Goal: Task Accomplishment & Management: Use online tool/utility

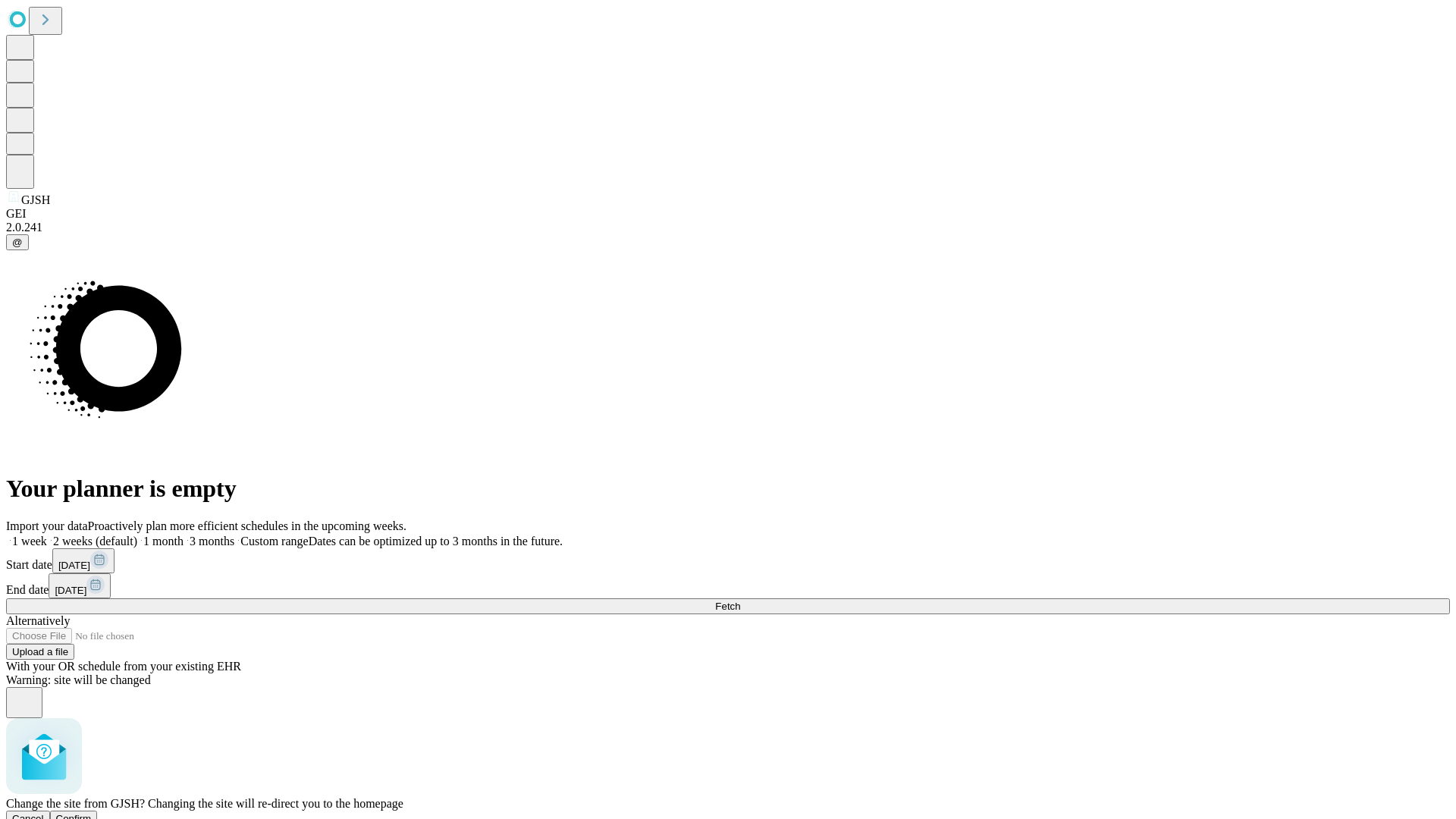
click at [92, 813] on span "Confirm" at bounding box center [74, 818] width 36 height 11
click at [184, 535] on label "1 month" at bounding box center [160, 541] width 47 height 13
click at [740, 600] on span "Fetch" at bounding box center [727, 606] width 25 height 11
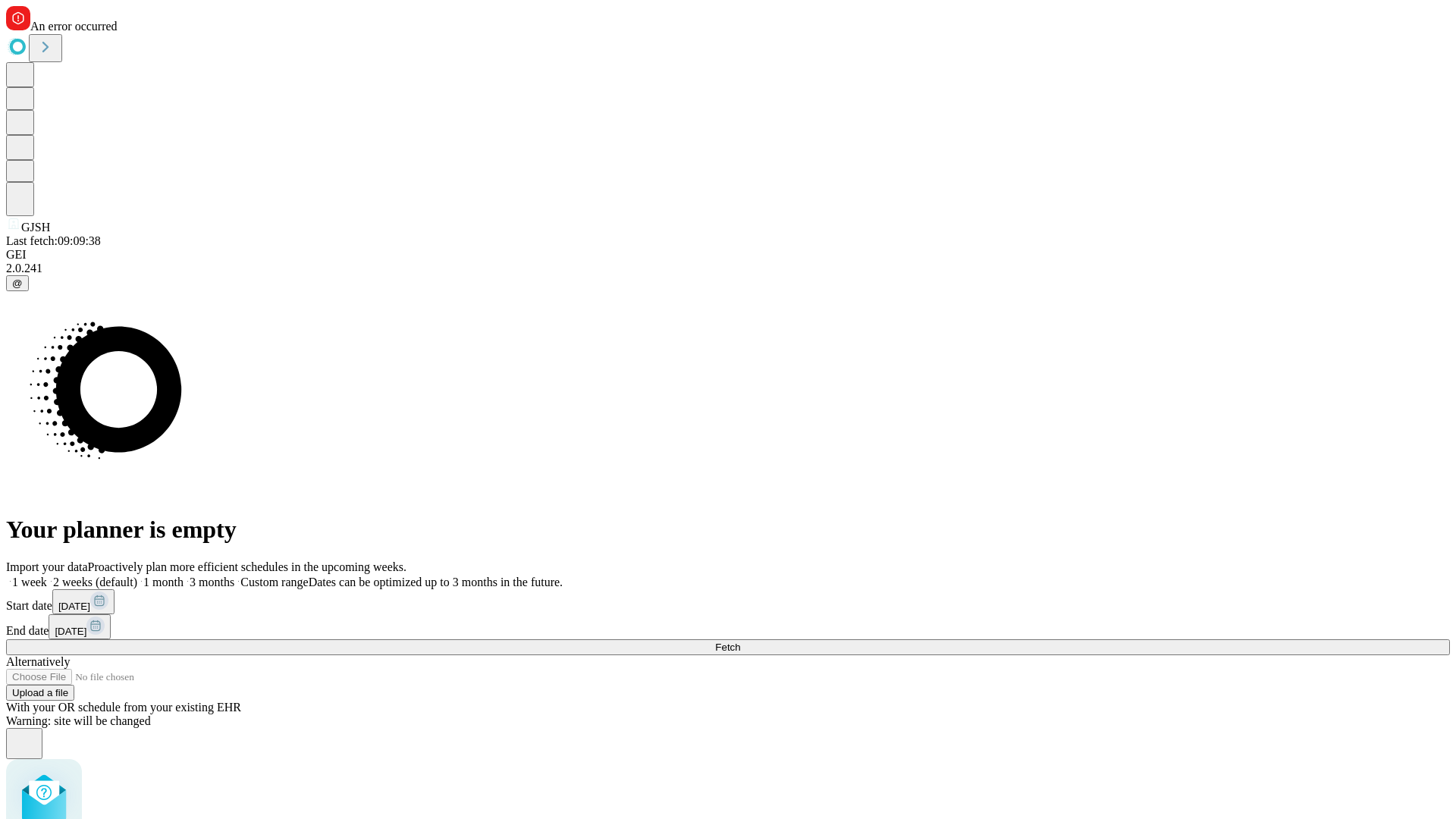
click at [184, 576] on label "1 month" at bounding box center [160, 582] width 47 height 13
click at [740, 642] on span "Fetch" at bounding box center [727, 647] width 25 height 11
click at [184, 576] on label "1 month" at bounding box center [160, 582] width 47 height 13
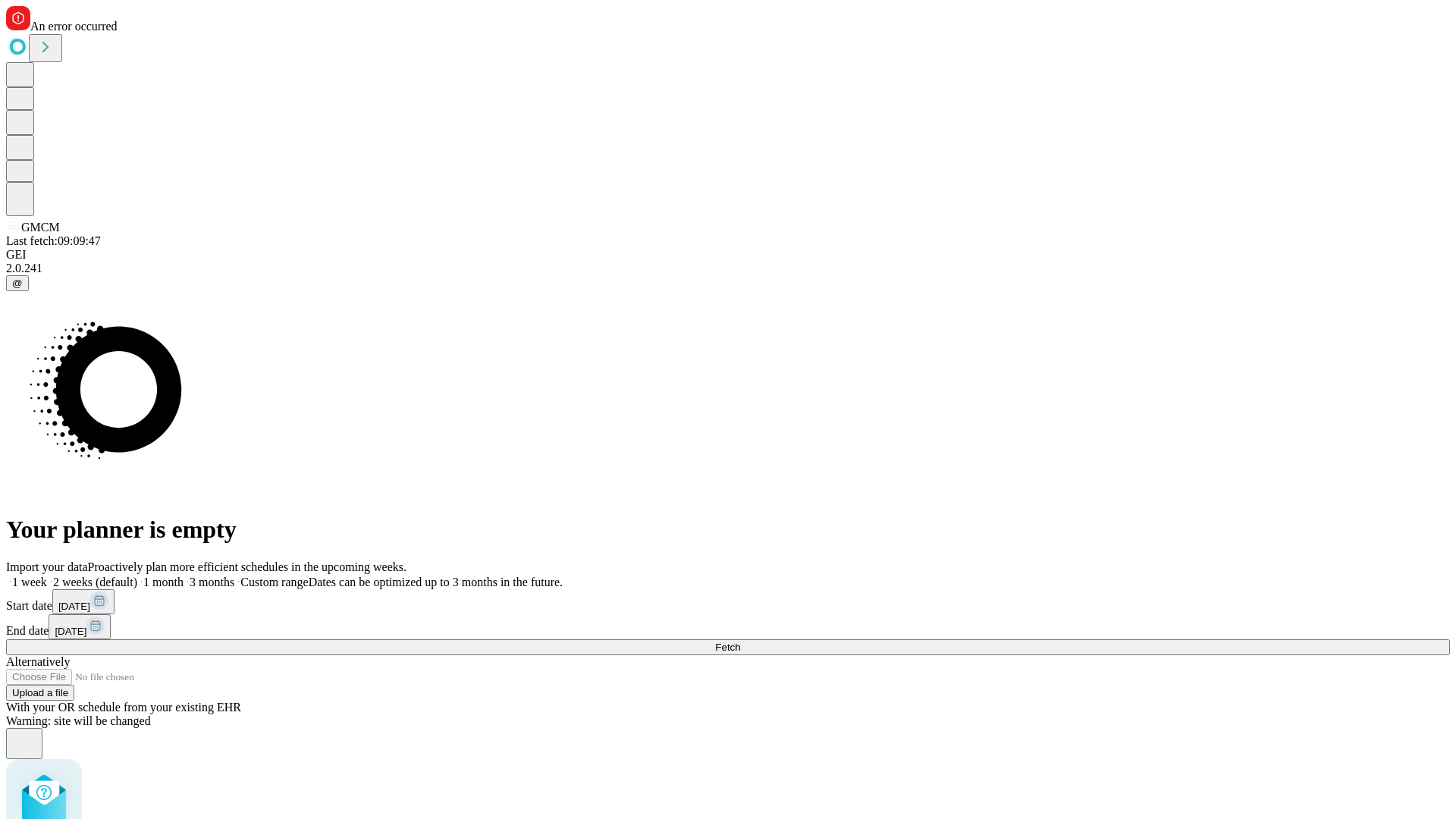
click at [740, 642] on span "Fetch" at bounding box center [727, 647] width 25 height 11
click at [184, 576] on label "1 month" at bounding box center [160, 582] width 47 height 13
click at [740, 642] on span "Fetch" at bounding box center [727, 647] width 25 height 11
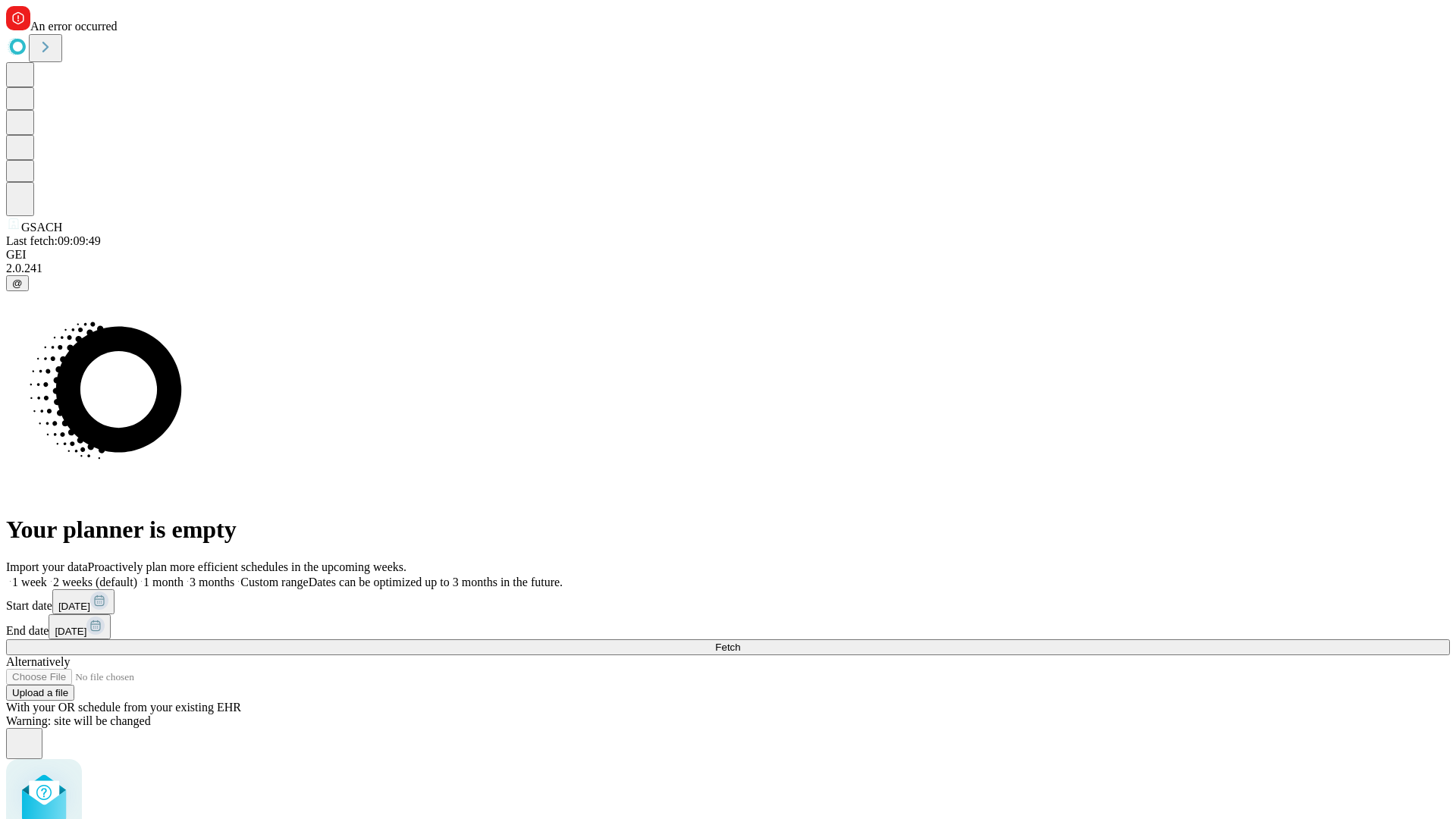
click at [184, 576] on label "1 month" at bounding box center [160, 582] width 47 height 13
click at [740, 642] on span "Fetch" at bounding box center [727, 647] width 25 height 11
click at [184, 576] on label "1 month" at bounding box center [160, 582] width 47 height 13
click at [740, 642] on span "Fetch" at bounding box center [727, 647] width 25 height 11
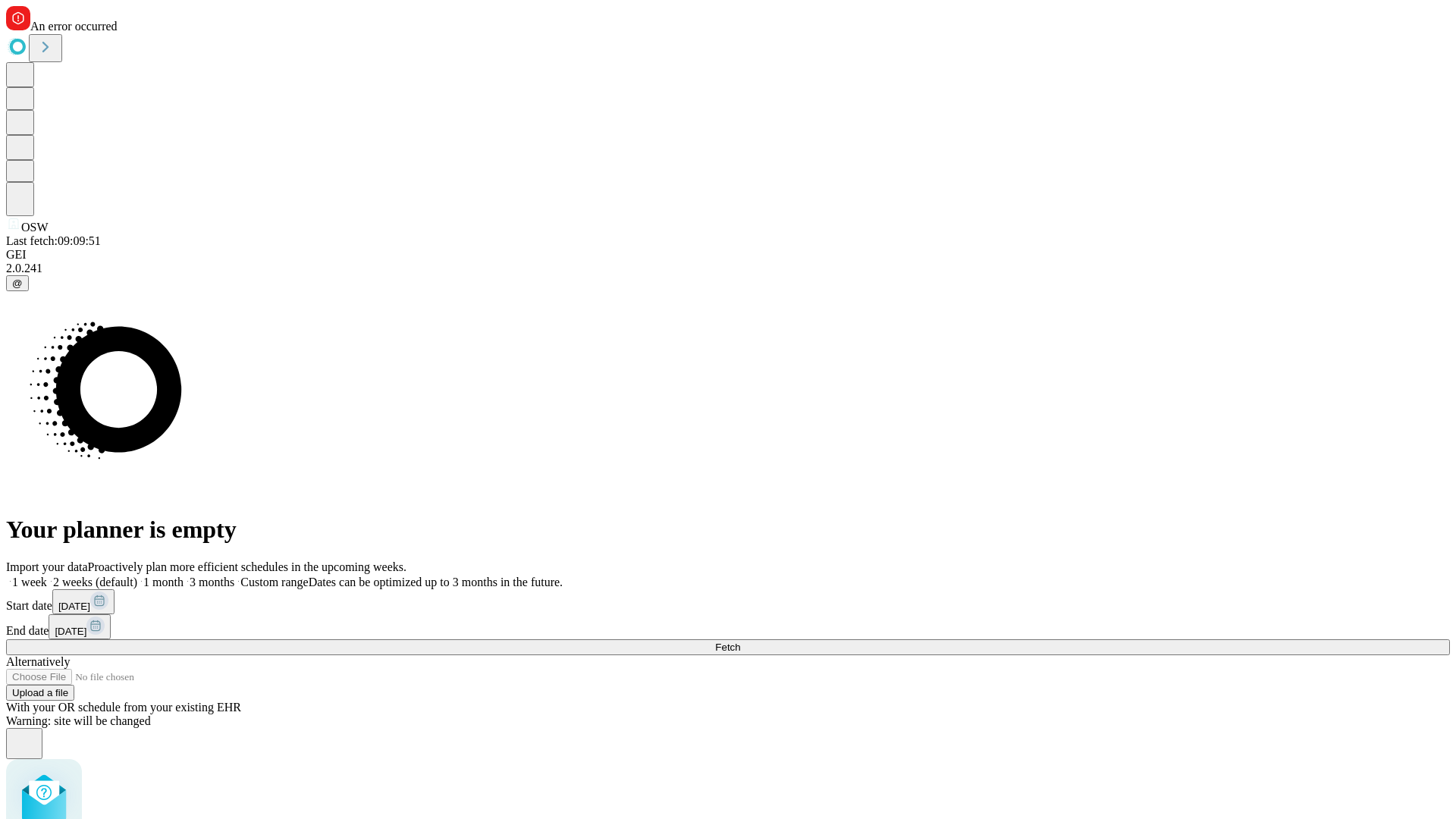
click at [184, 576] on label "1 month" at bounding box center [160, 582] width 47 height 13
click at [740, 642] on span "Fetch" at bounding box center [727, 647] width 25 height 11
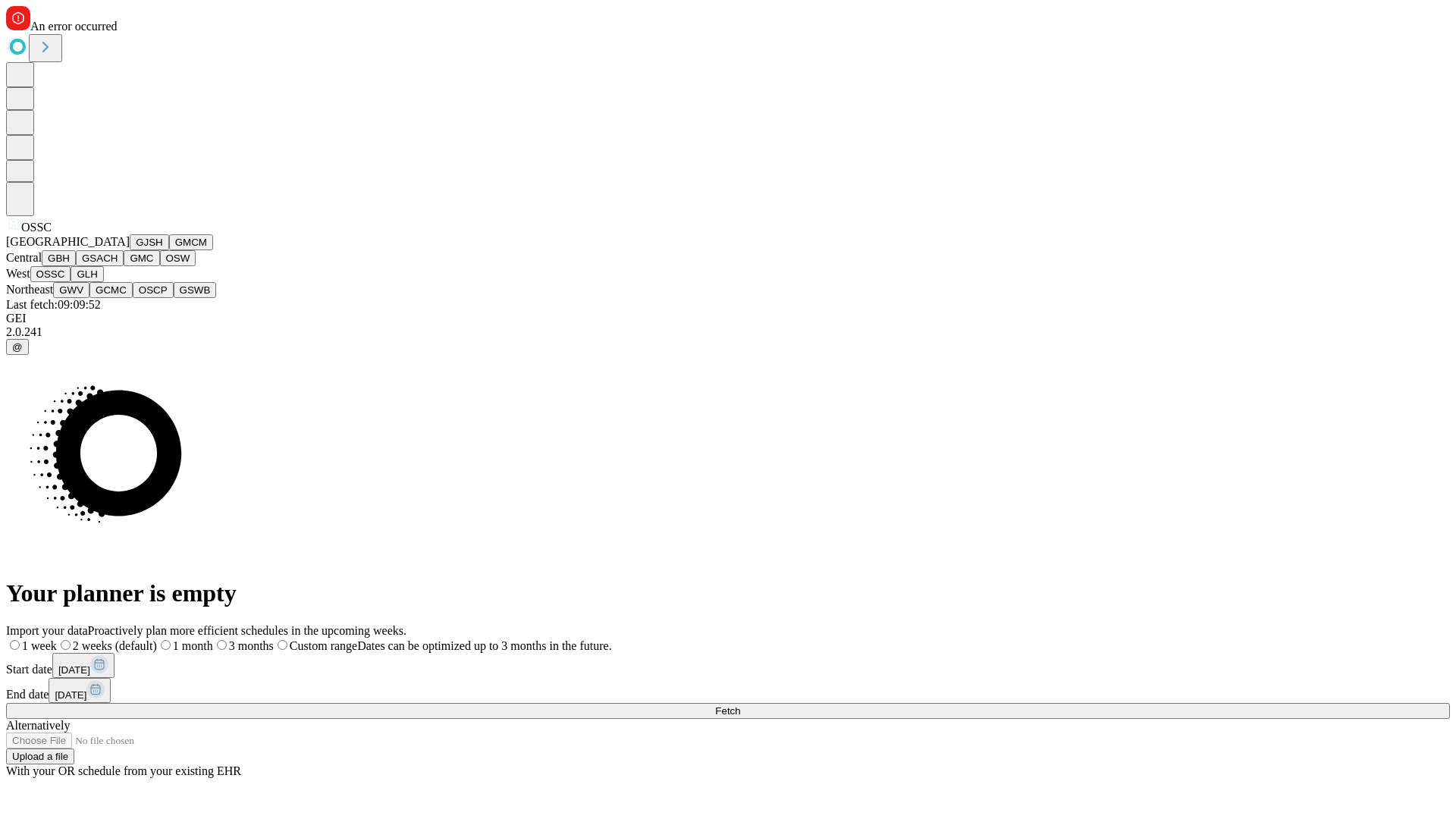
click at [103, 282] on button "GLH" at bounding box center [86, 274] width 32 height 16
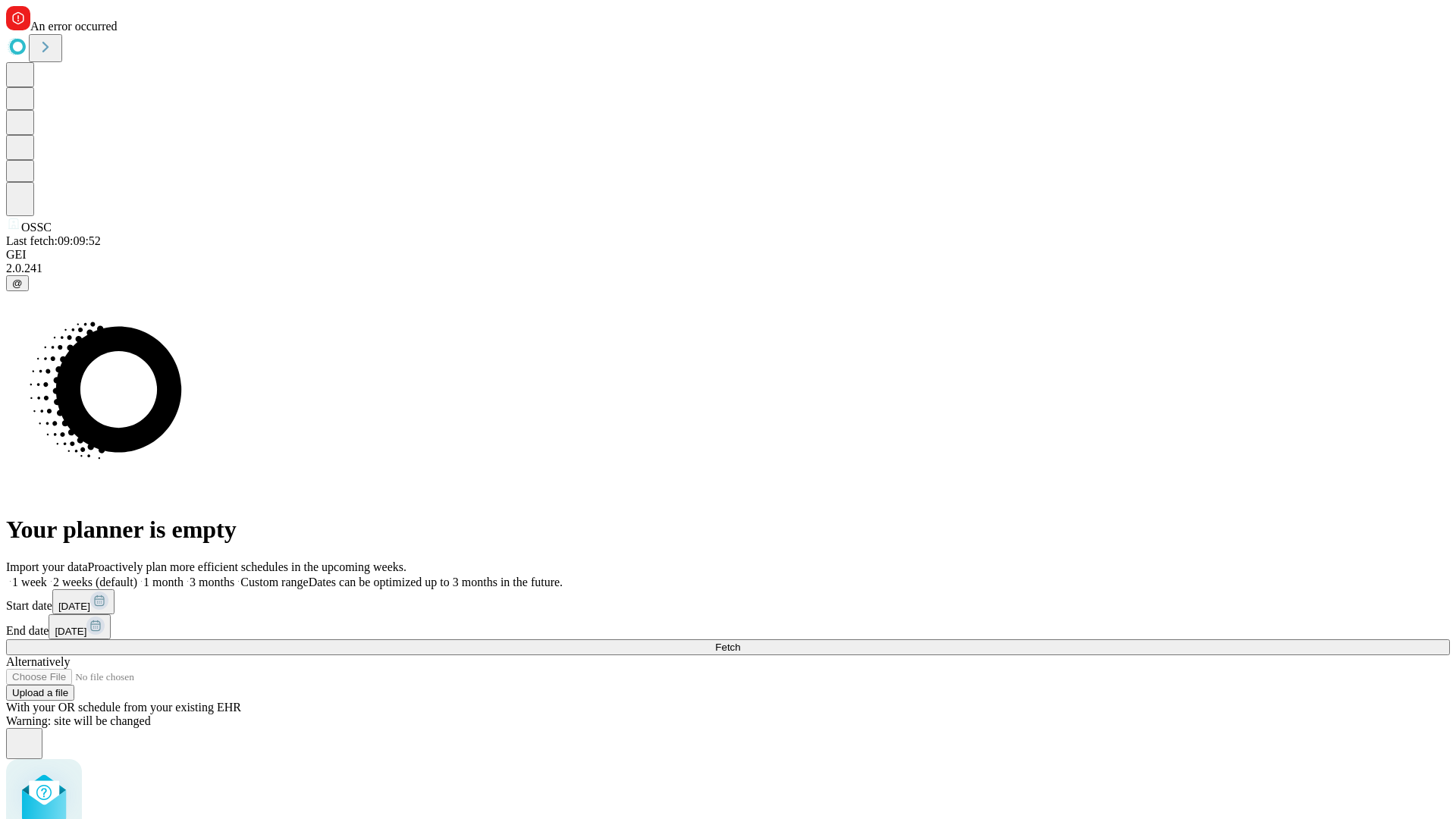
click at [184, 576] on label "1 month" at bounding box center [160, 582] width 47 height 13
click at [740, 642] on span "Fetch" at bounding box center [727, 647] width 25 height 11
click at [184, 576] on label "1 month" at bounding box center [160, 582] width 47 height 13
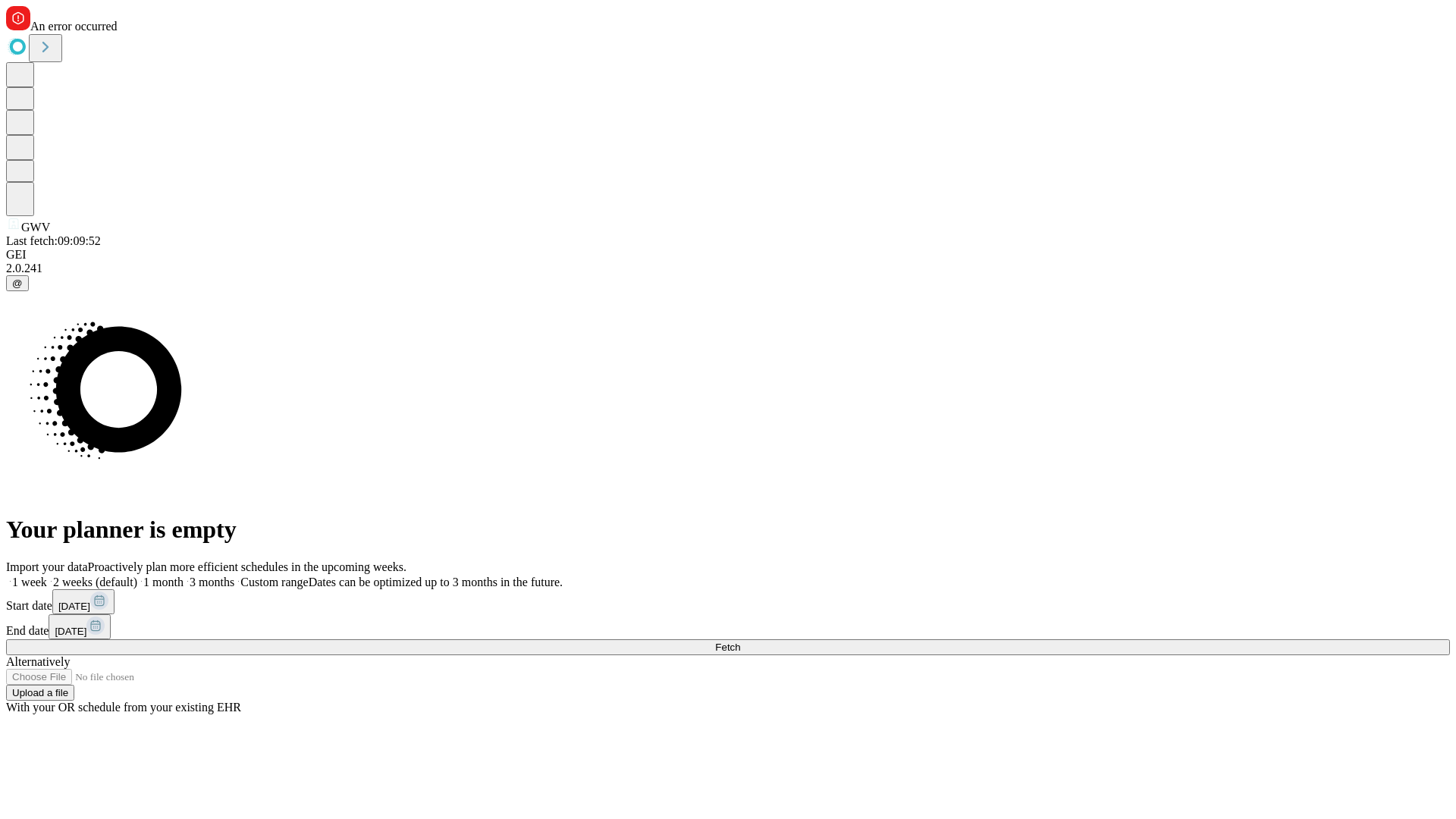
click at [740, 642] on span "Fetch" at bounding box center [727, 647] width 25 height 11
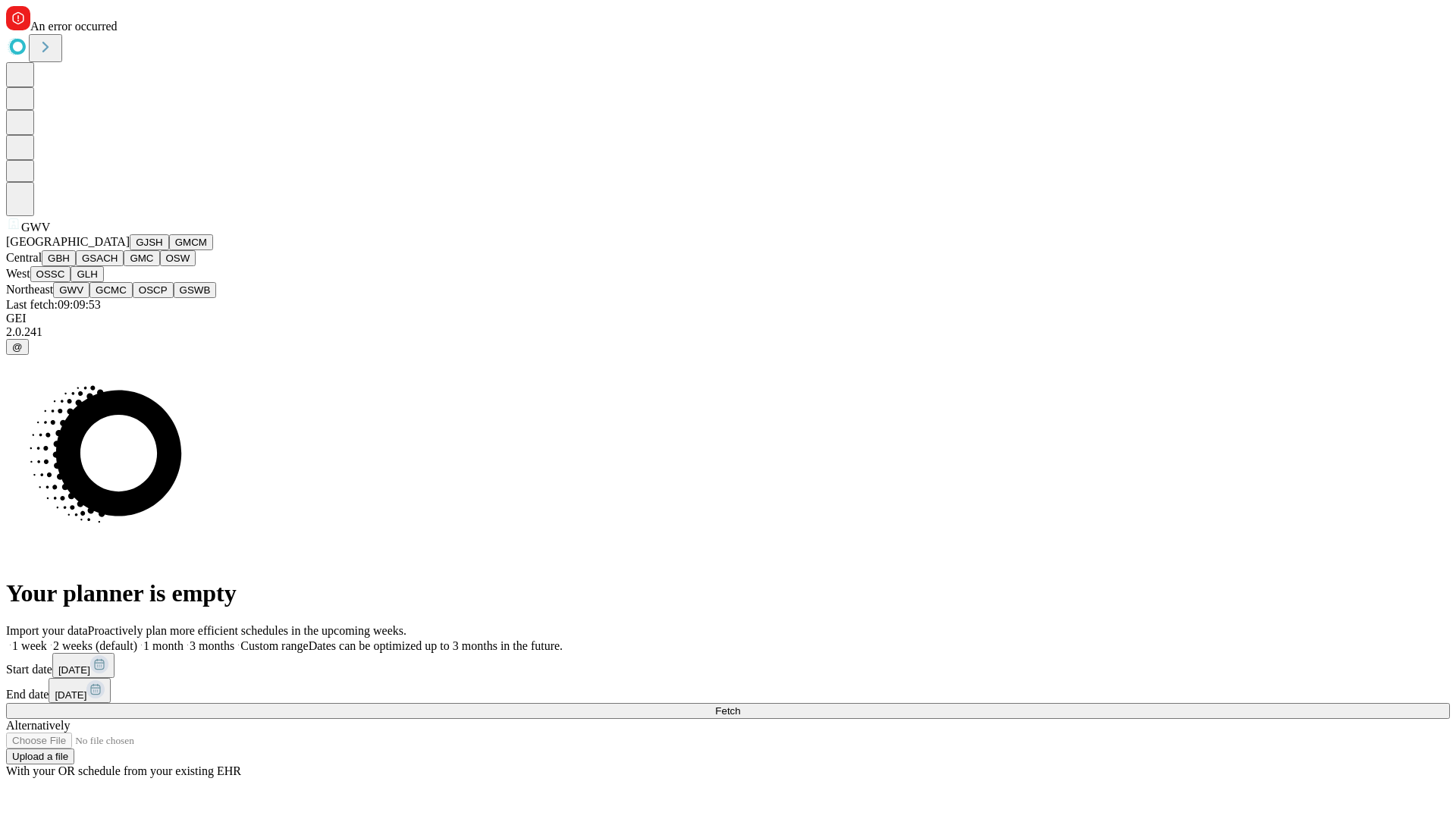
click at [118, 298] on button "GCMC" at bounding box center [111, 290] width 43 height 16
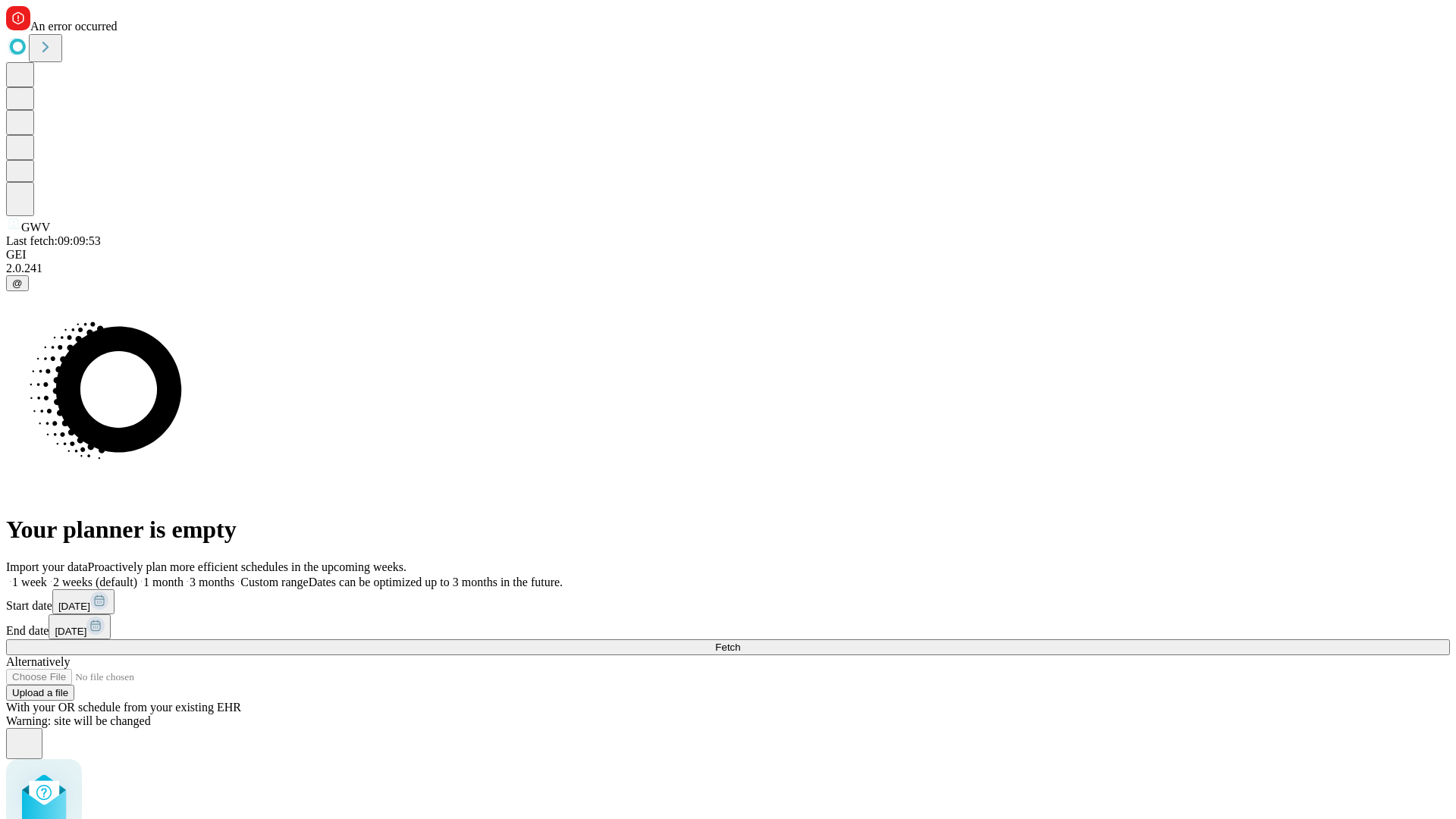
click at [184, 576] on label "1 month" at bounding box center [160, 582] width 47 height 13
click at [740, 642] on span "Fetch" at bounding box center [727, 647] width 25 height 11
click at [184, 576] on label "1 month" at bounding box center [160, 582] width 47 height 13
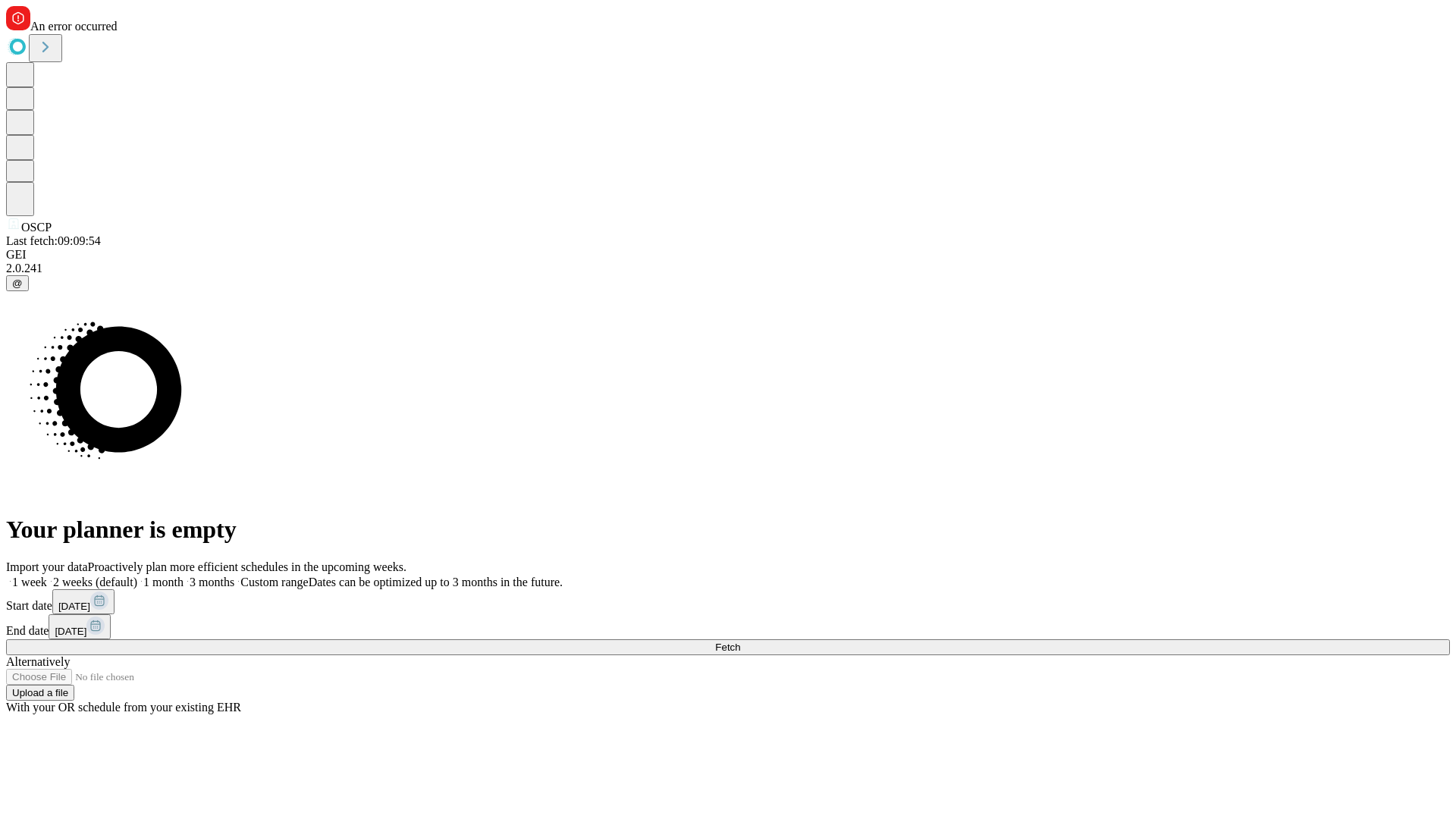
click at [740, 642] on span "Fetch" at bounding box center [727, 647] width 25 height 11
